Goal: Information Seeking & Learning: Learn about a topic

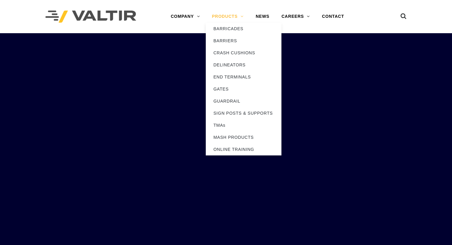
click at [218, 17] on link "PRODUCTS" at bounding box center [228, 17] width 44 height 12
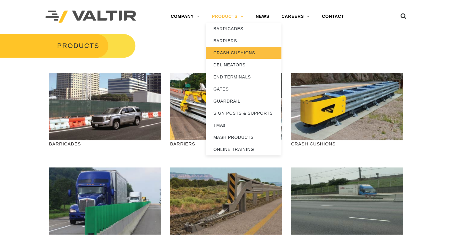
click at [228, 53] on link "CRASH CUSHIONS" at bounding box center [244, 53] width 76 height 12
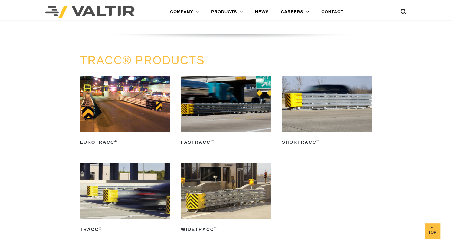
scroll to position [907, 0]
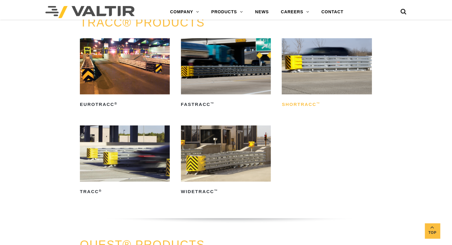
click at [293, 105] on h2 "ShorTRACC ™" at bounding box center [326, 105] width 90 height 10
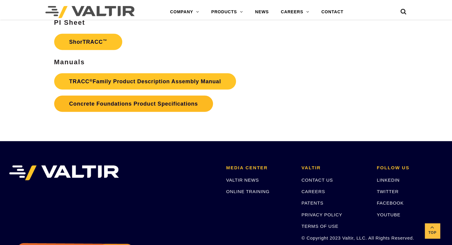
scroll to position [930, 0]
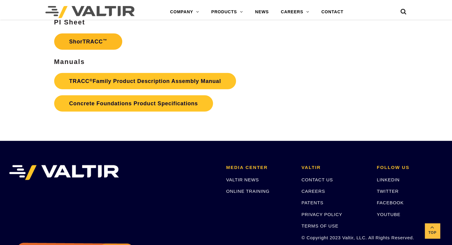
click at [76, 42] on link "ShorTRACC ™" at bounding box center [88, 42] width 68 height 16
